Goal: Navigation & Orientation: Find specific page/section

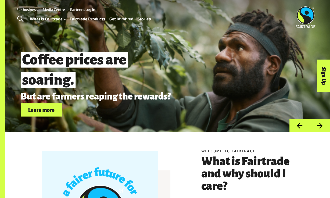
click at [27, 9] on link "For business" at bounding box center [27, 9] width 21 height 4
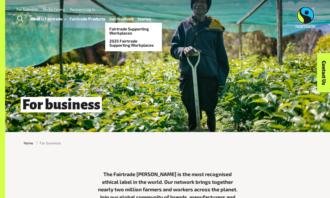
click at [121, 19] on link "Get Involved" at bounding box center [121, 18] width 24 height 7
